Goal: Task Accomplishment & Management: Use online tool/utility

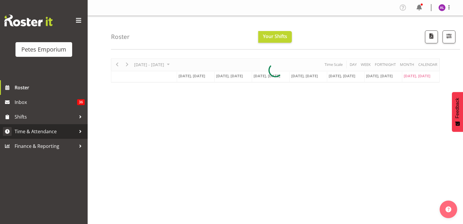
click at [79, 135] on div at bounding box center [80, 131] width 9 height 9
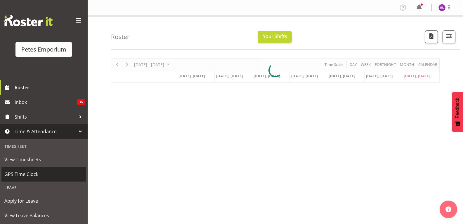
click at [39, 175] on span "GPS Time Clock" at bounding box center [43, 173] width 79 height 9
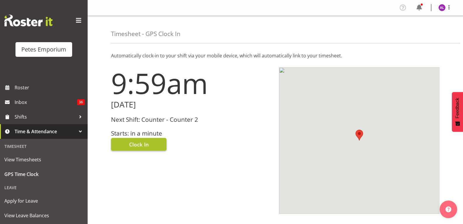
click at [155, 146] on button "Clock In" at bounding box center [139, 144] width 56 height 13
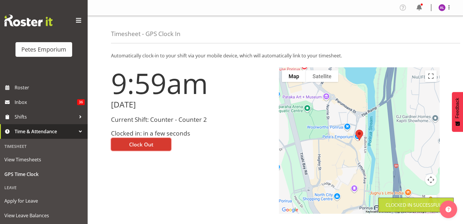
click at [440, 8] on img at bounding box center [442, 7] width 7 height 7
click at [423, 33] on link "Log Out" at bounding box center [424, 30] width 56 height 11
